Goal: Task Accomplishment & Management: Complete application form

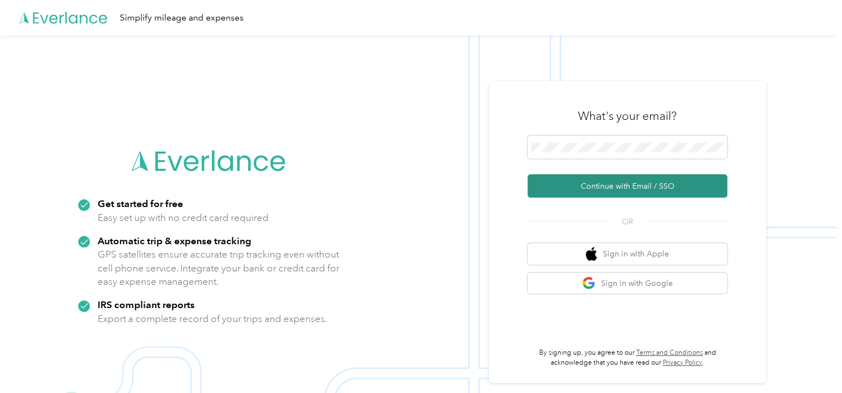
click at [595, 187] on button "Continue with Email / SSO" at bounding box center [628, 185] width 200 height 23
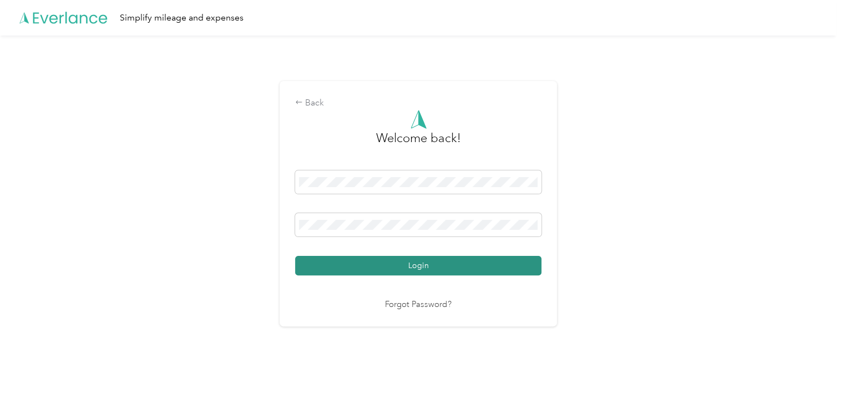
click at [421, 260] on button "Login" at bounding box center [418, 265] width 246 height 19
